Goal: Check status: Check status

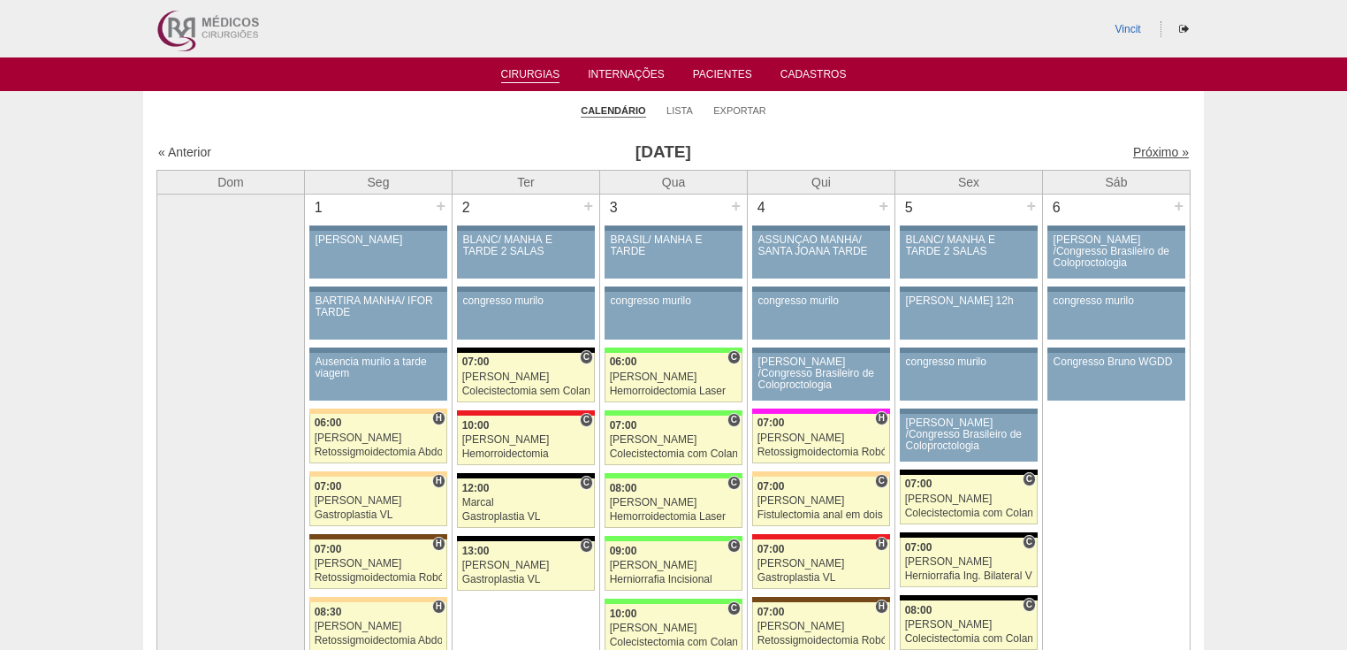
click at [1136, 155] on link "Próximo »" at bounding box center [1161, 152] width 56 height 14
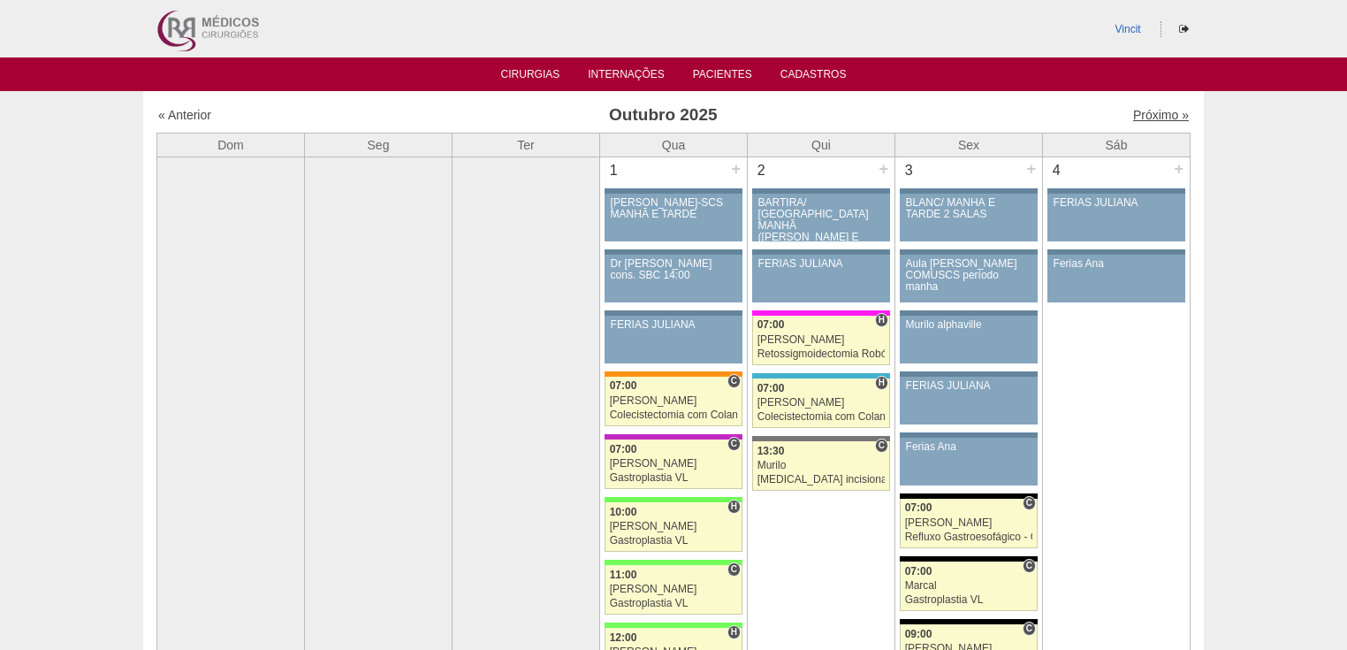
click at [1157, 115] on link "Próximo »" at bounding box center [1161, 115] width 56 height 14
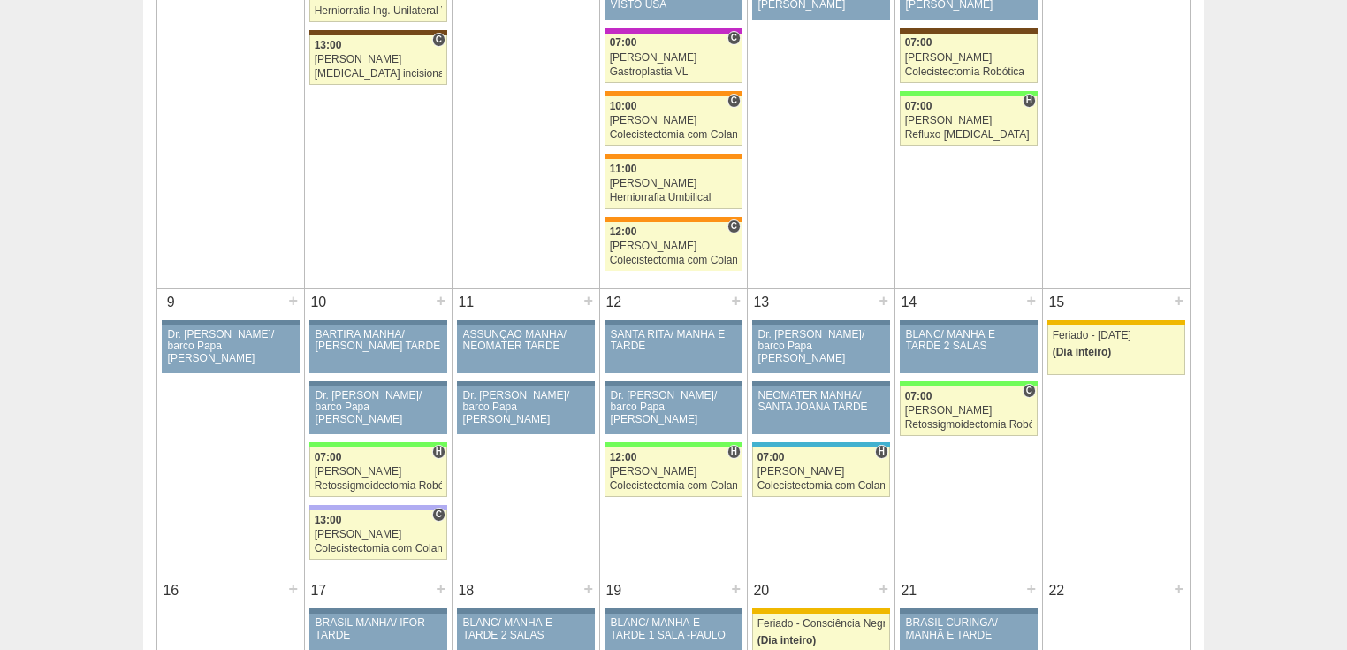
scroll to position [778, 0]
